Goal: Information Seeking & Learning: Learn about a topic

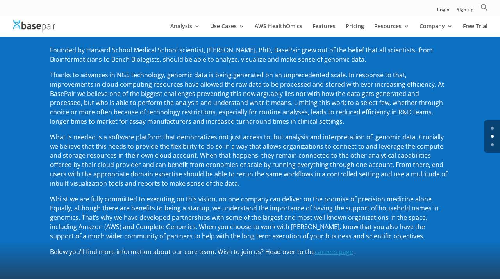
scroll to position [59, 0]
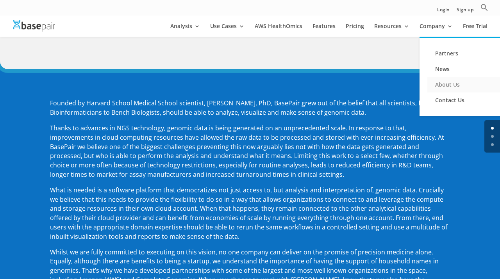
click at [442, 86] on link "About Us" at bounding box center [466, 85] width 78 height 16
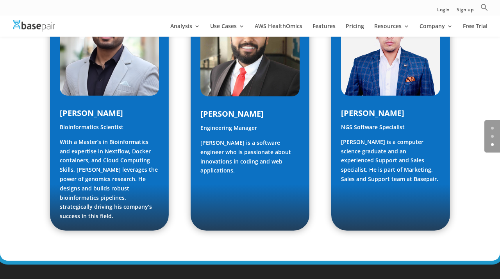
scroll to position [1249, 0]
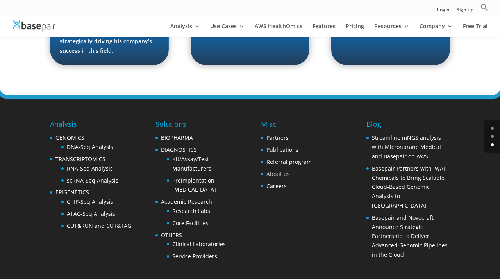
click at [282, 170] on link "About us" at bounding box center [277, 173] width 23 height 7
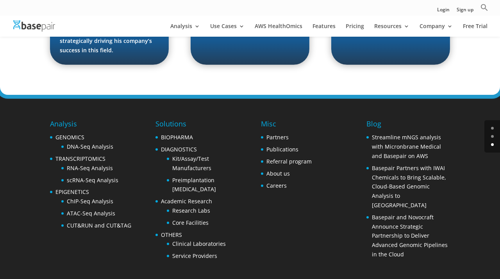
scroll to position [1246, 0]
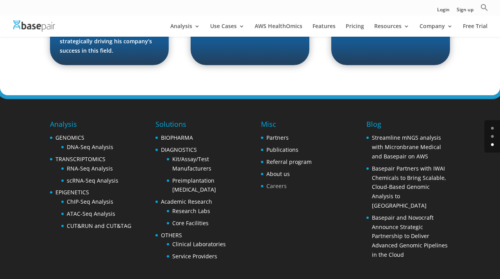
click at [274, 182] on link "Careers" at bounding box center [276, 185] width 20 height 7
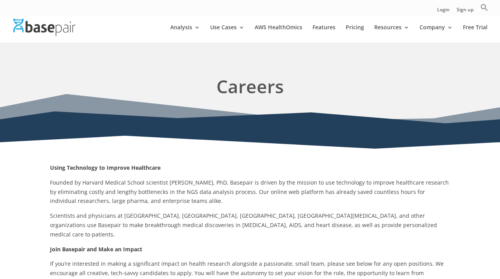
scroll to position [137, 0]
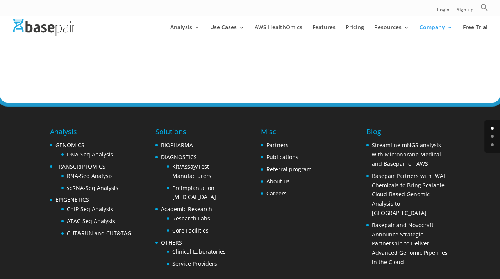
scroll to position [1246, 0]
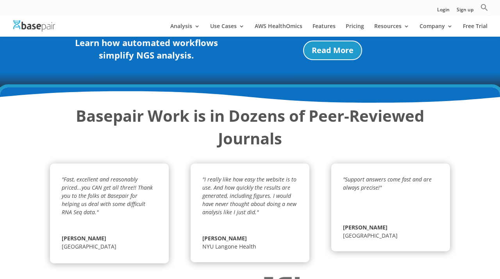
scroll to position [1258, 0]
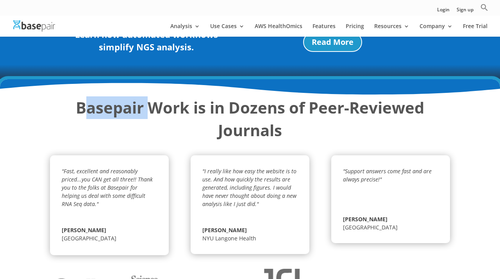
drag, startPoint x: 89, startPoint y: 93, endPoint x: 152, endPoint y: 96, distance: 62.5
click at [152, 97] on strong "Basepair Work is in Dozens of Peer-Reviewed Journals" at bounding box center [250, 119] width 348 height 44
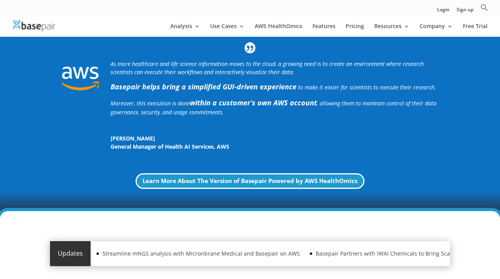
scroll to position [0, 0]
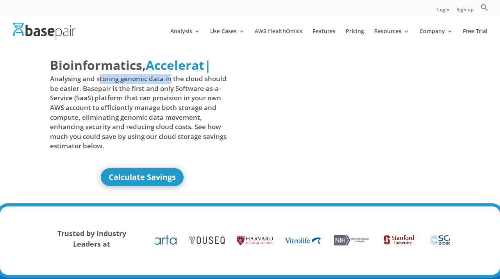
drag, startPoint x: 99, startPoint y: 79, endPoint x: 171, endPoint y: 79, distance: 72.2
click at [171, 79] on span "Analysing and storing genomic data in the cloud should be easier. Basepair is t…" at bounding box center [142, 112] width 184 height 77
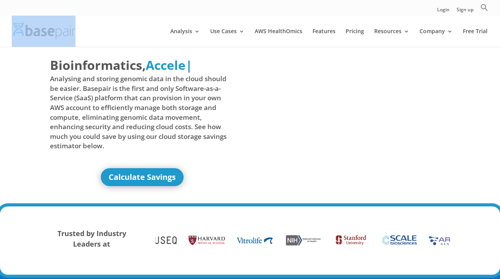
drag, startPoint x: 12, startPoint y: 25, endPoint x: 67, endPoint y: 34, distance: 55.8
click at [67, 34] on div at bounding box center [262, 31] width 500 height 31
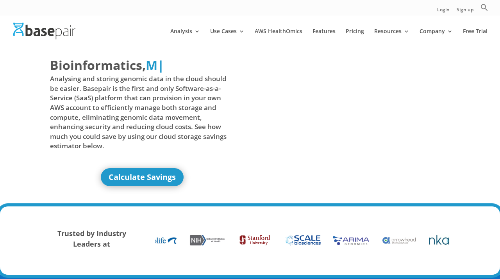
copy div
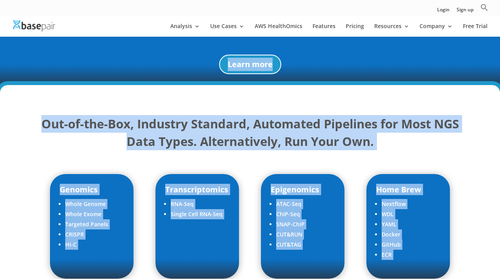
scroll to position [938, 0]
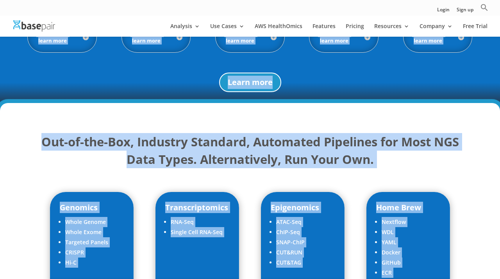
click at [35, 29] on img at bounding box center [34, 25] width 42 height 11
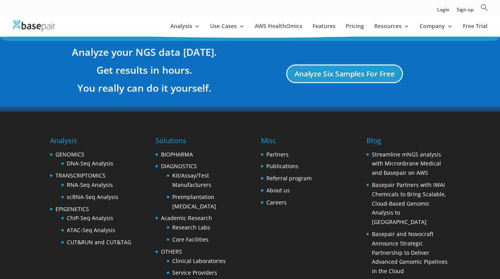
scroll to position [1591, 0]
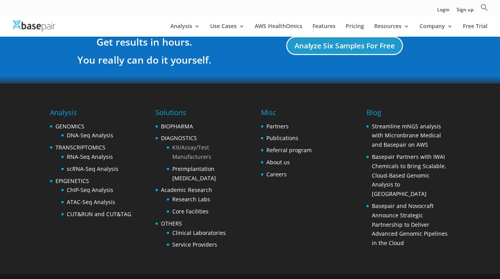
click at [188, 144] on link "Kit/Assay/Test Manufacturers" at bounding box center [191, 152] width 39 height 17
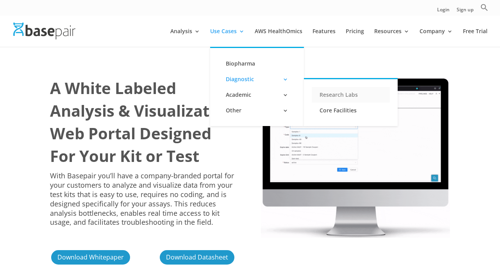
click at [343, 91] on link "Research Labs" at bounding box center [350, 95] width 78 height 16
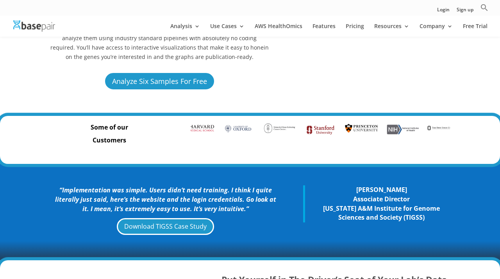
scroll to position [152, 0]
